Goal: Check status: Check status

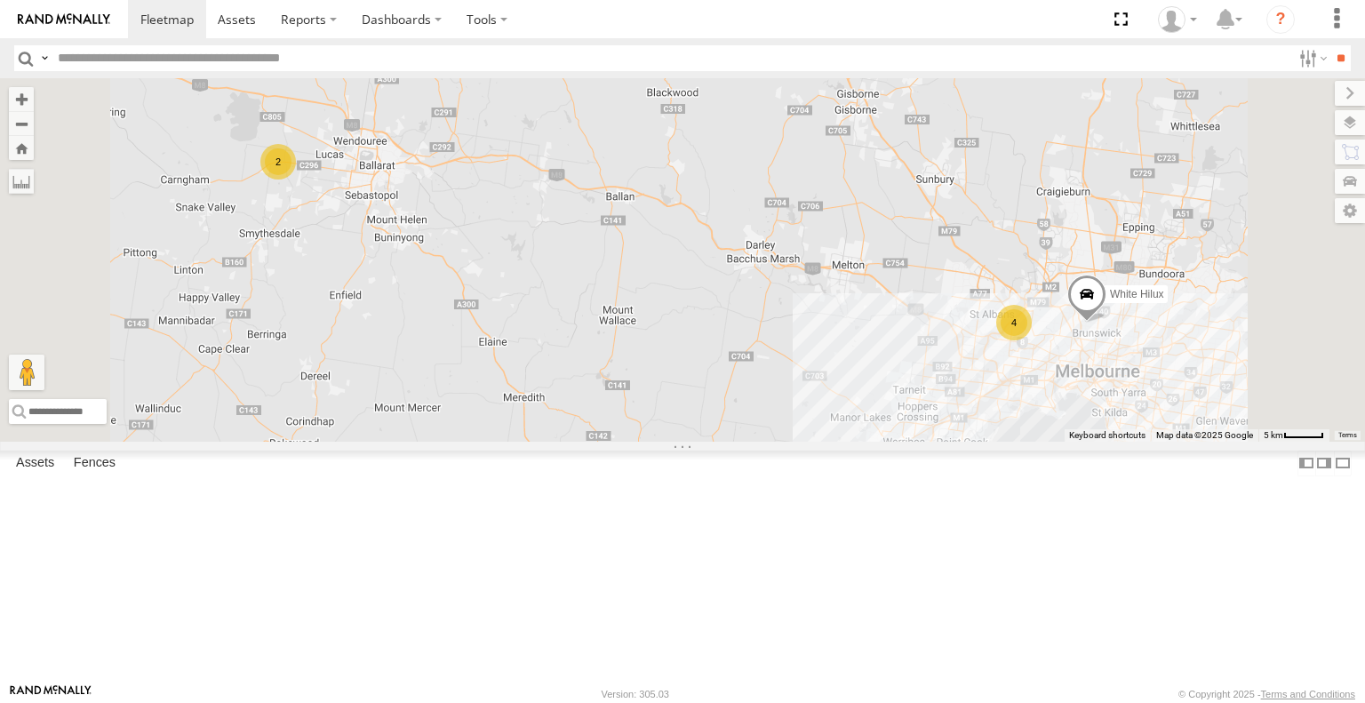
click at [1319, 441] on div "2 4 White Hilux" at bounding box center [682, 259] width 1365 height 363
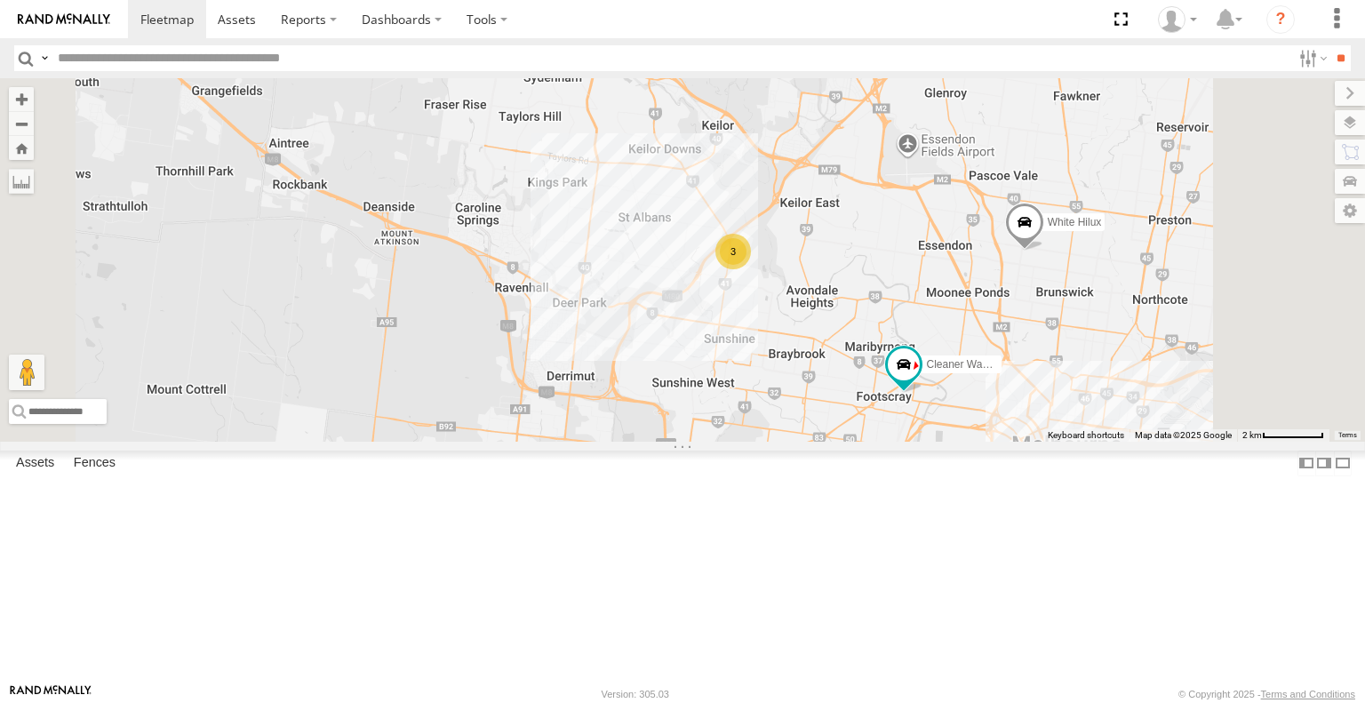
drag, startPoint x: 1310, startPoint y: 482, endPoint x: 1174, endPoint y: 482, distance: 135.9
click at [1174, 441] on div "White Hilux 3 Cleaner Wagon #1" at bounding box center [682, 259] width 1365 height 363
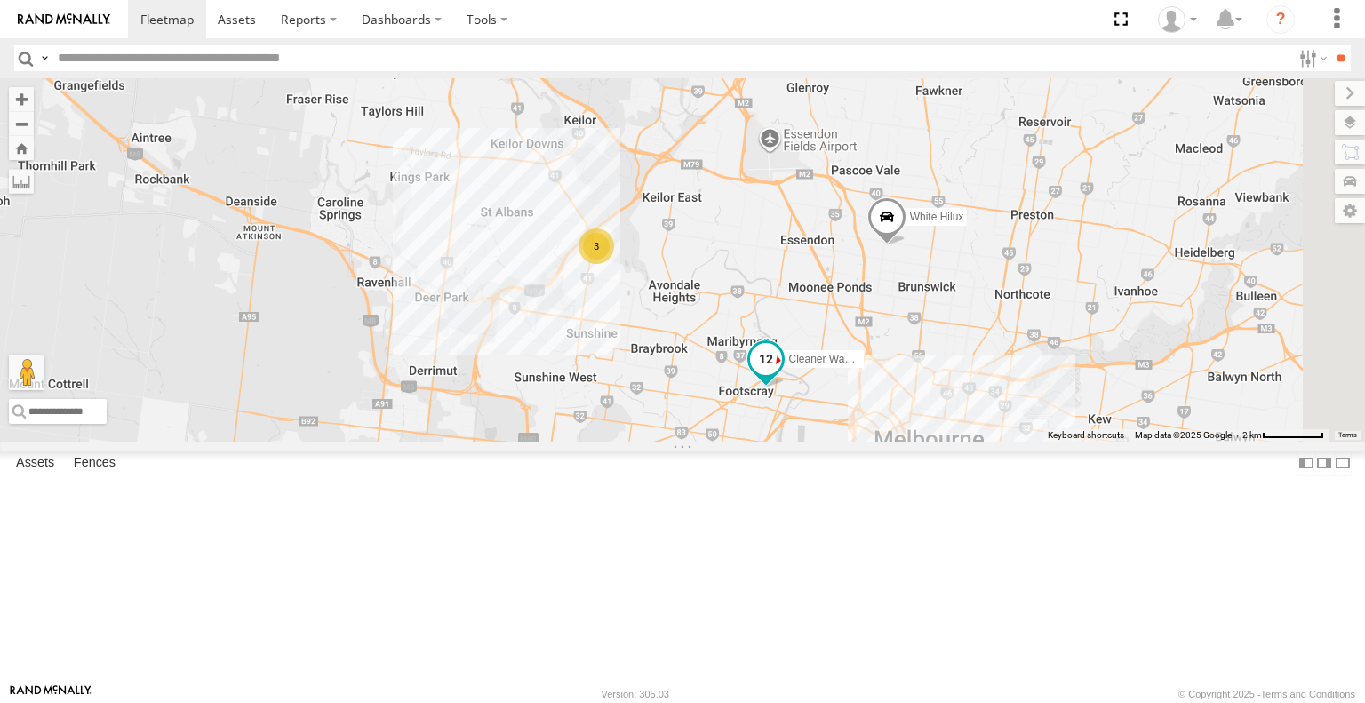
click at [782, 375] on span at bounding box center [766, 359] width 32 height 32
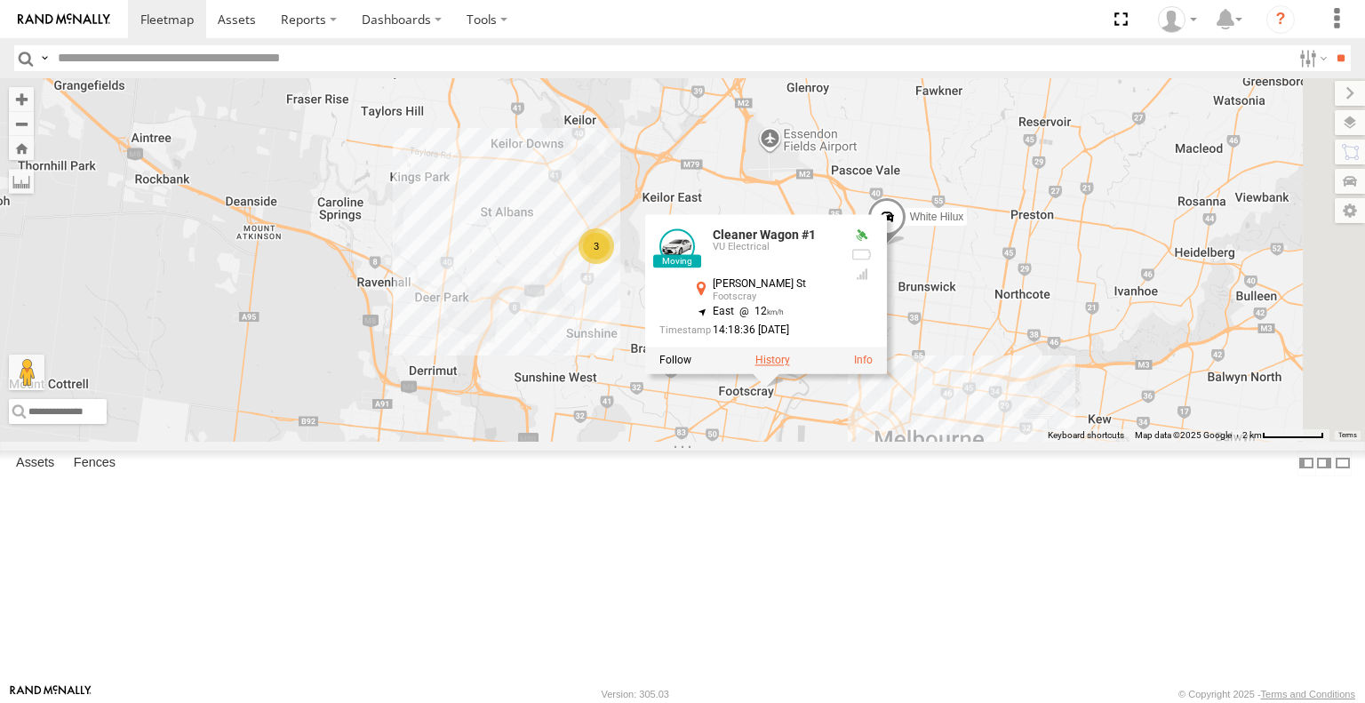
click at [790, 367] on label at bounding box center [772, 361] width 35 height 12
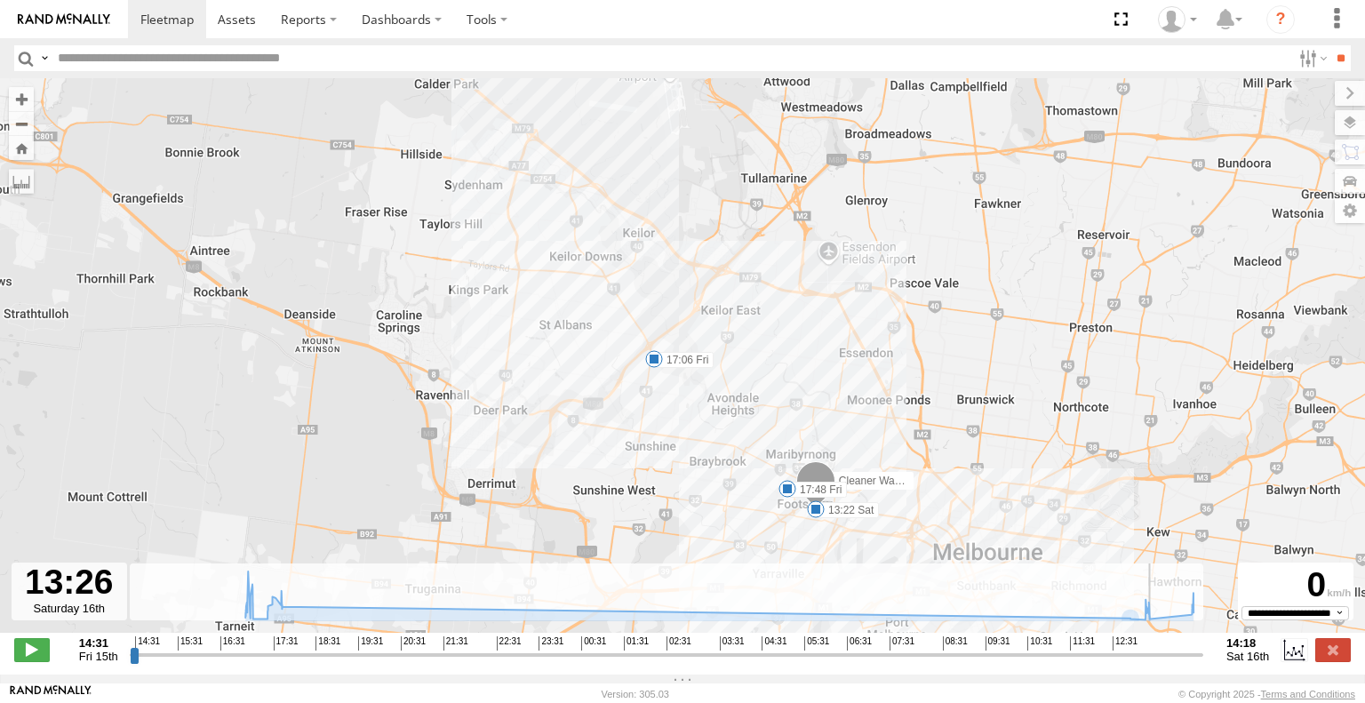
drag, startPoint x: 1027, startPoint y: 660, endPoint x: 670, endPoint y: 604, distance: 361.6
type input "**********"
click at [807, 646] on input "range" at bounding box center [666, 654] width 1073 height 17
